Goal: Transaction & Acquisition: Purchase product/service

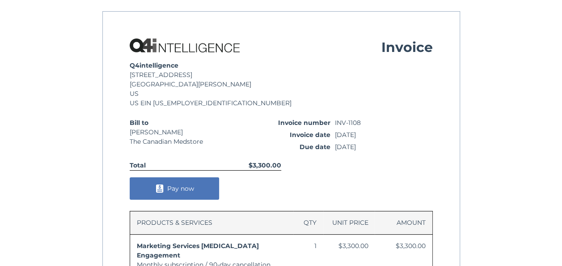
click at [211, 182] on button "Pay now" at bounding box center [174, 188] width 89 height 22
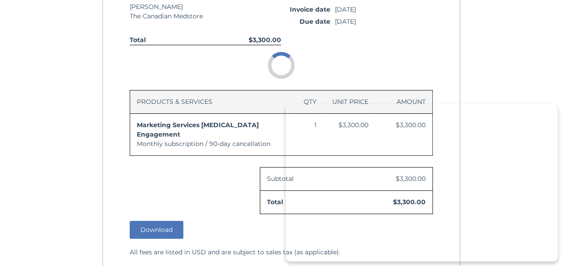
scroll to position [134, 0]
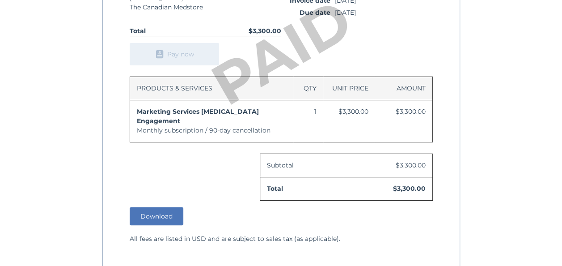
click at [163, 207] on button "Download" at bounding box center [157, 216] width 54 height 18
